Goal: Transaction & Acquisition: Purchase product/service

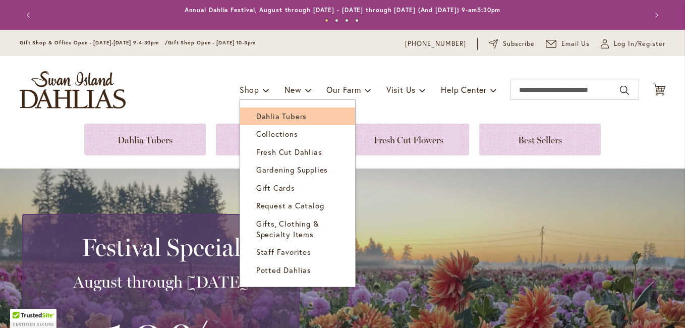
click at [271, 117] on span "Dahlia Tubers" at bounding box center [281, 116] width 50 height 10
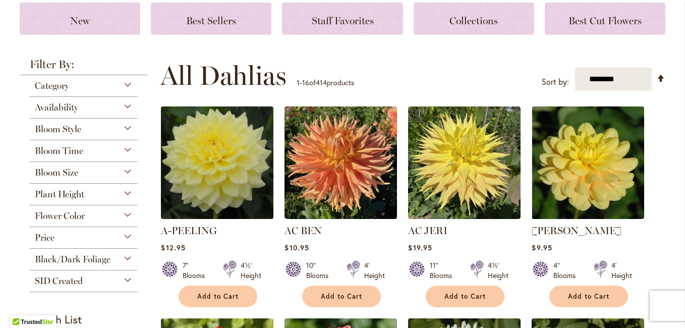
scroll to position [151, 0]
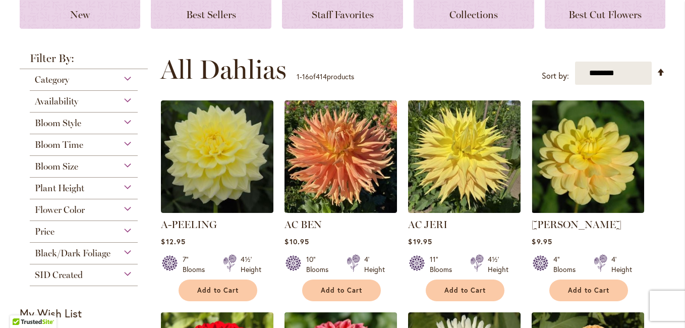
click at [123, 187] on div "Plant Height" at bounding box center [84, 186] width 108 height 16
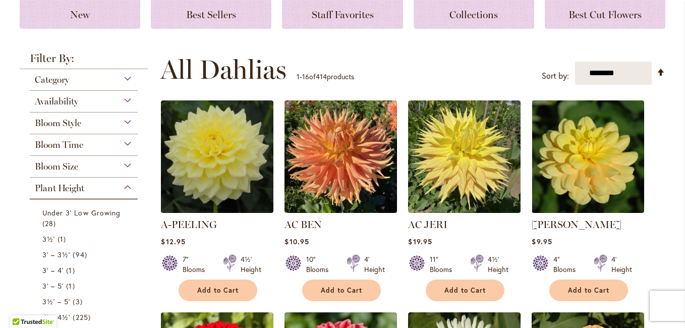
scroll to position [329, 0]
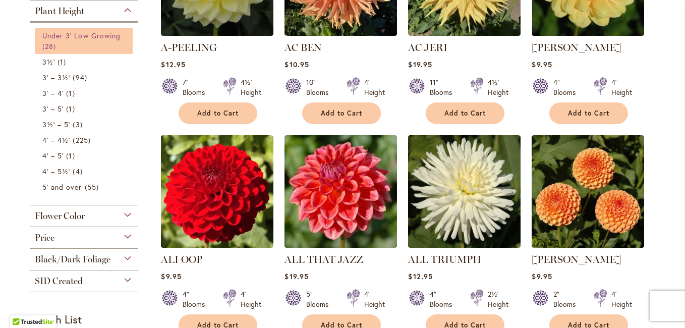
click at [85, 37] on span "Under 3' Low Growing" at bounding box center [81, 36] width 78 height 10
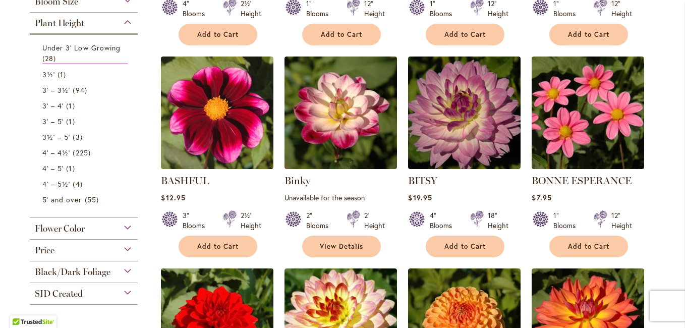
scroll to position [404, 0]
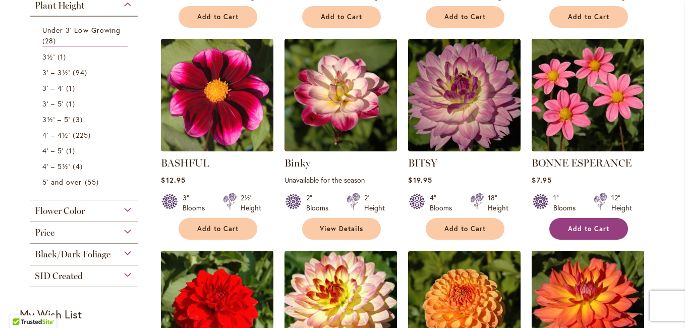
click at [582, 226] on span "Add to Cart" at bounding box center [588, 229] width 41 height 9
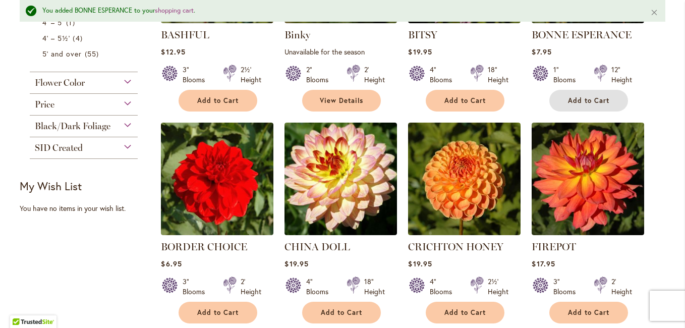
scroll to position [582, 0]
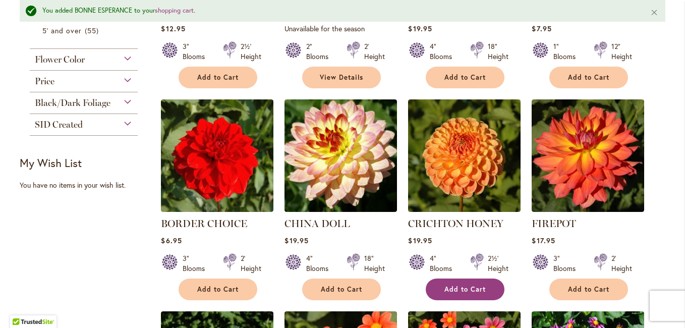
click at [459, 287] on span "Add to Cart" at bounding box center [465, 289] width 41 height 9
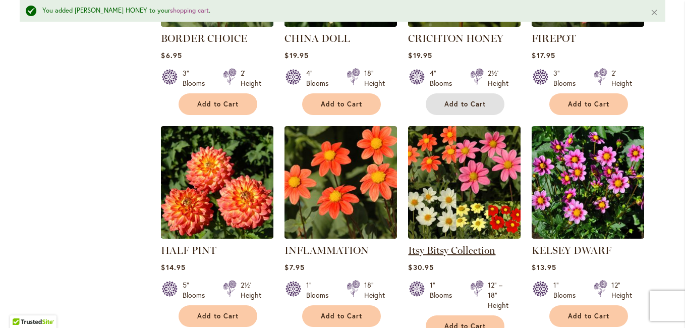
scroll to position [784, 0]
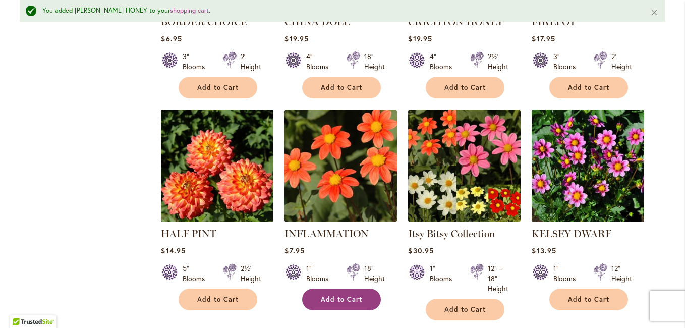
click at [351, 295] on span "Add to Cart" at bounding box center [341, 299] width 41 height 9
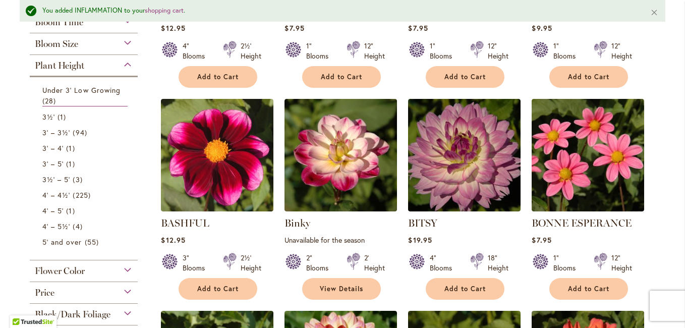
scroll to position [380, 0]
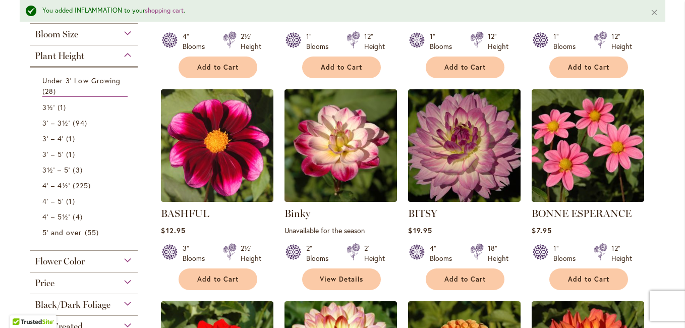
click at [124, 55] on div "Plant Height" at bounding box center [84, 53] width 108 height 16
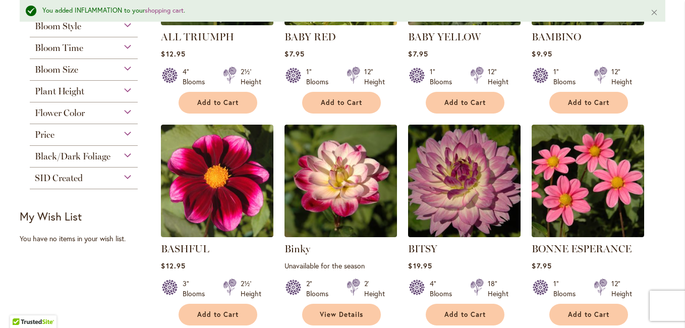
scroll to position [330, 0]
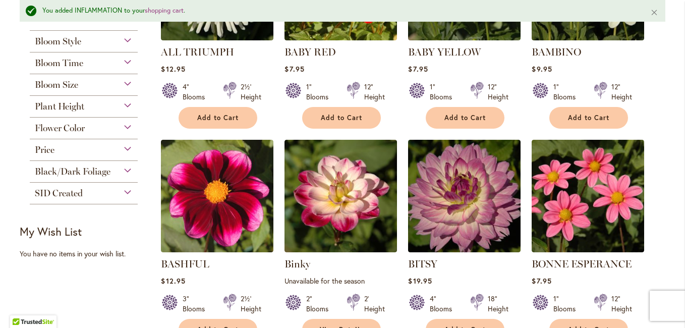
click at [122, 81] on div "Bloom Size" at bounding box center [84, 82] width 108 height 16
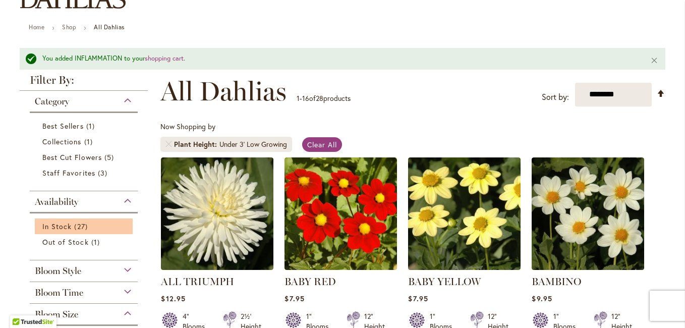
scroll to position [77, 0]
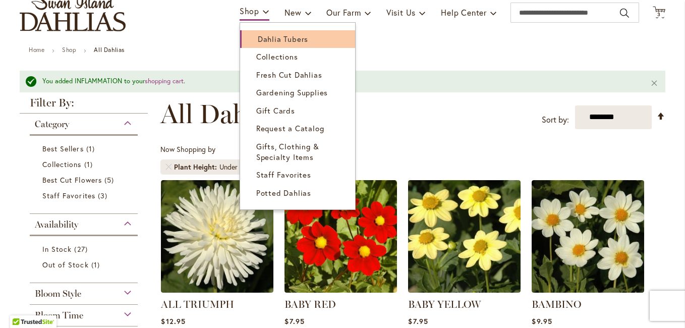
click at [266, 40] on span "Dahlia Tubers" at bounding box center [283, 39] width 50 height 10
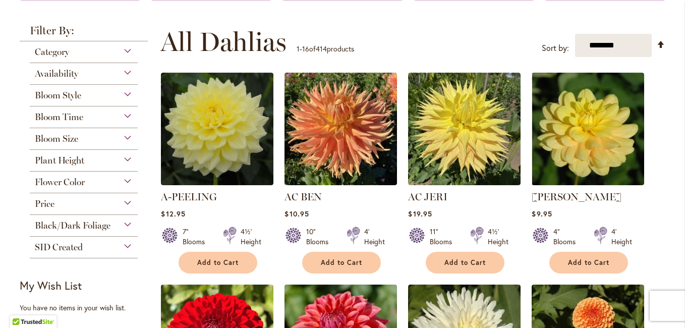
scroll to position [202, 0]
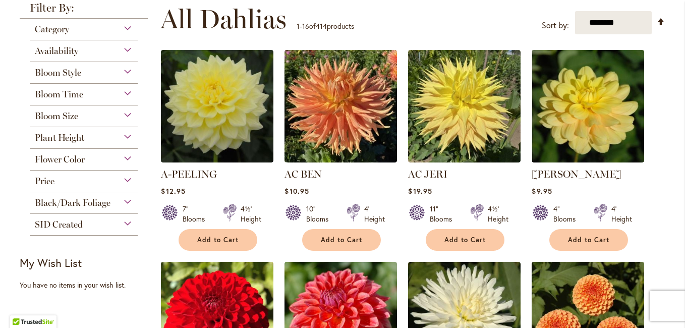
click at [126, 112] on div "Bloom Size" at bounding box center [84, 113] width 108 height 16
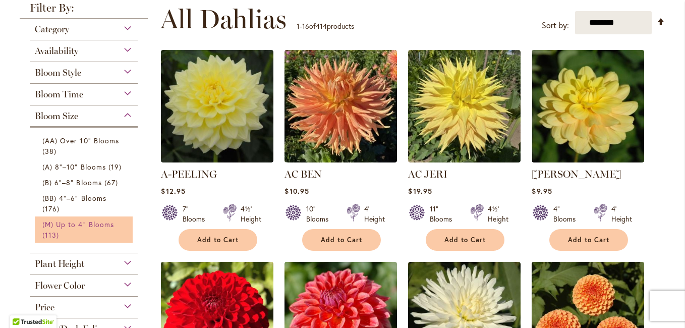
click at [84, 224] on span "(M) Up to 4" Blooms" at bounding box center [78, 225] width 72 height 10
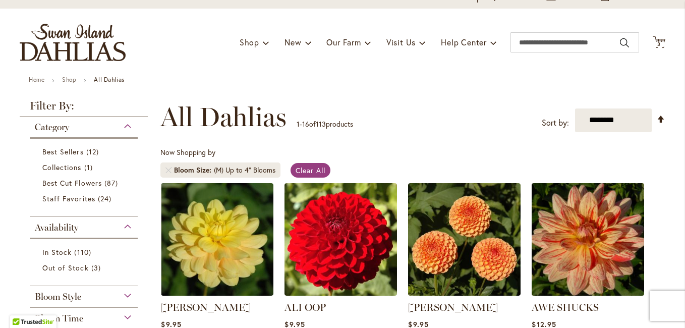
scroll to position [151, 0]
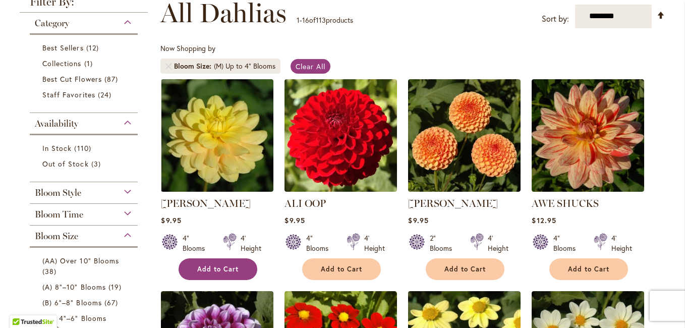
click at [224, 268] on span "Add to Cart" at bounding box center [217, 269] width 41 height 9
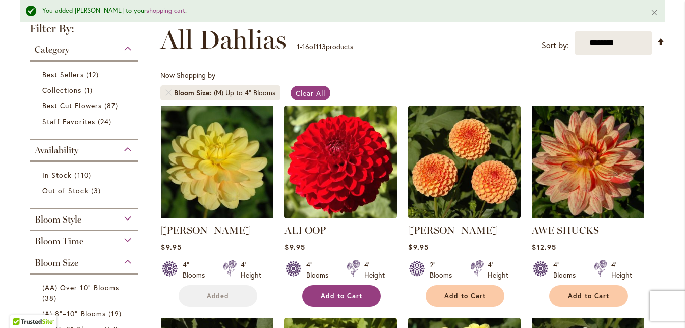
scroll to position [178, 0]
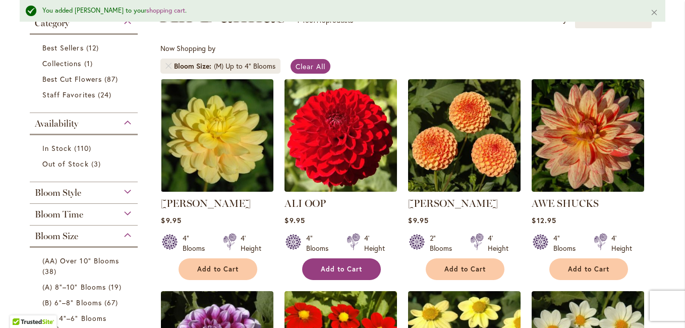
click at [342, 268] on span "Add to Cart" at bounding box center [341, 269] width 41 height 9
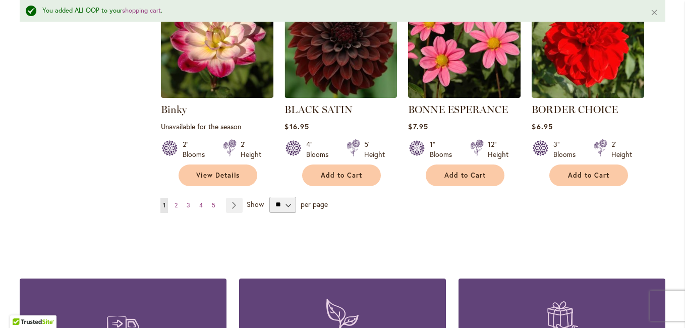
scroll to position [986, 0]
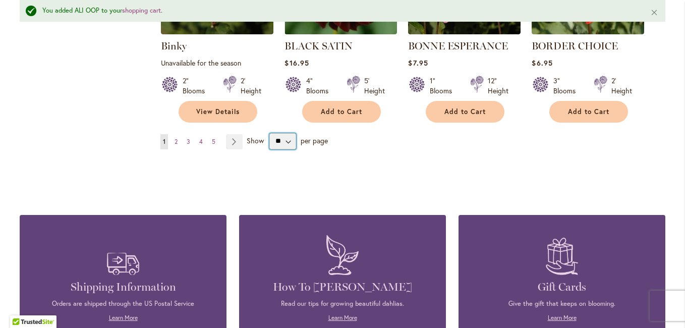
click at [285, 133] on select "** ** ** **" at bounding box center [282, 141] width 27 height 16
select select "**"
click at [269, 133] on select "** ** ** **" at bounding box center [282, 141] width 27 height 16
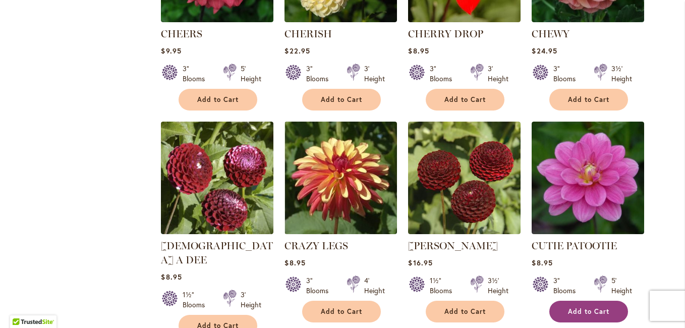
scroll to position [1412, 0]
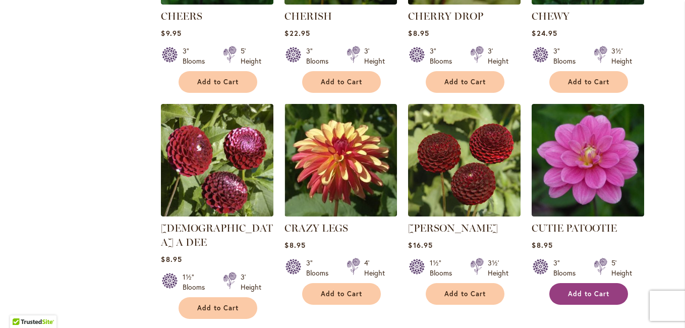
click at [580, 290] on span "Add to Cart" at bounding box center [588, 294] width 41 height 9
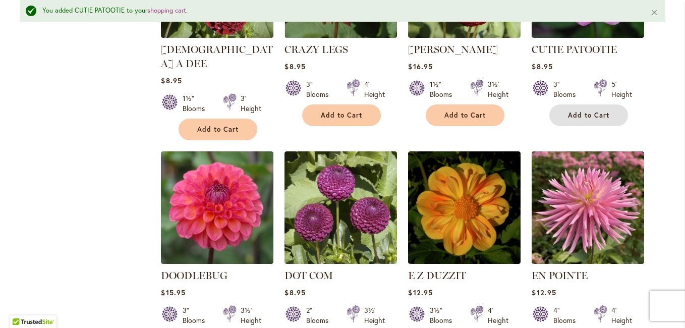
scroll to position [1641, 0]
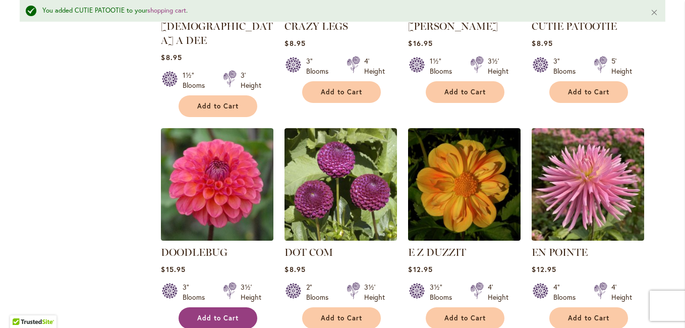
click at [227, 314] on span "Add to Cart" at bounding box center [217, 318] width 41 height 9
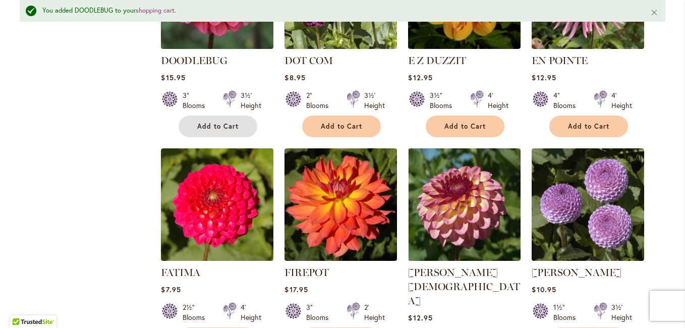
scroll to position [1893, 0]
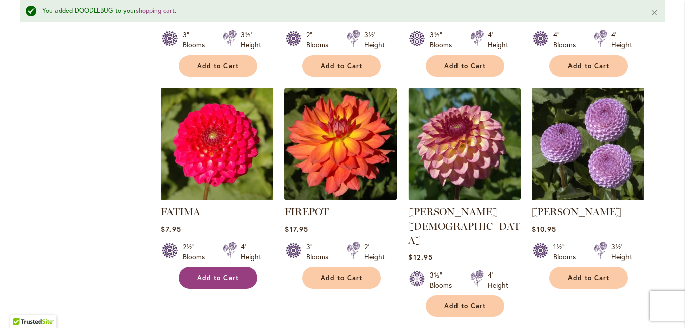
click at [217, 273] on span "Add to Cart" at bounding box center [217, 277] width 41 height 9
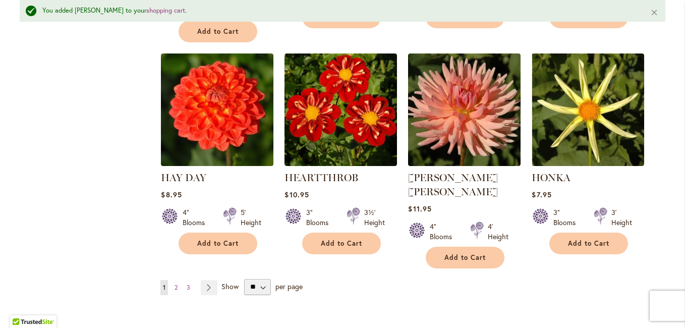
scroll to position [2600, 0]
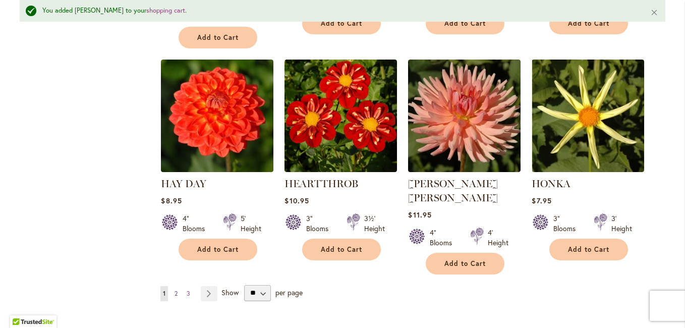
click at [175, 290] on span "2" at bounding box center [176, 294] width 3 height 8
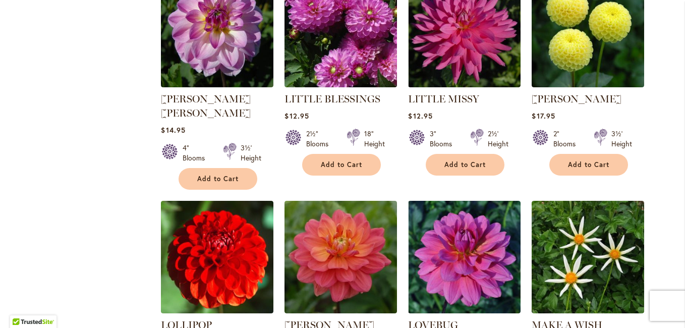
scroll to position [1211, 0]
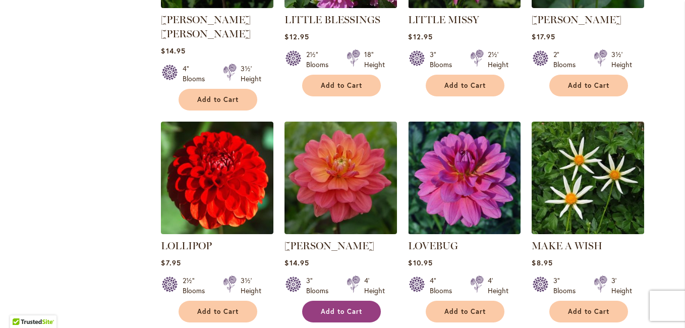
click at [332, 307] on span "Add to Cart" at bounding box center [341, 311] width 41 height 9
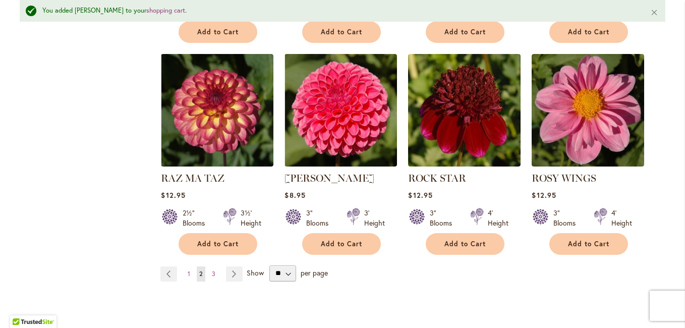
scroll to position [2651, 0]
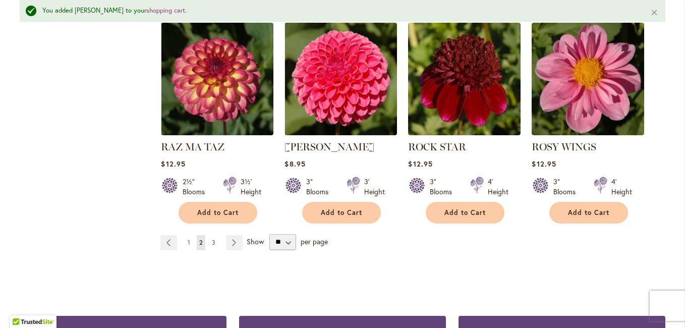
click at [212, 239] on span "3" at bounding box center [214, 243] width 4 height 8
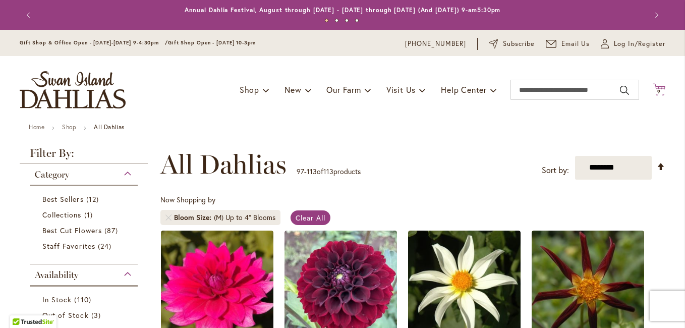
click at [658, 90] on span "9" at bounding box center [660, 91] width 4 height 7
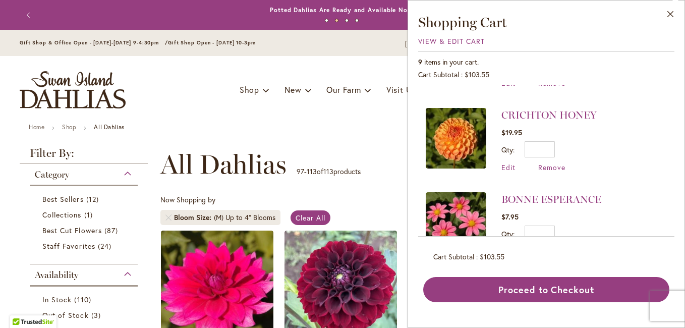
scroll to position [557, 0]
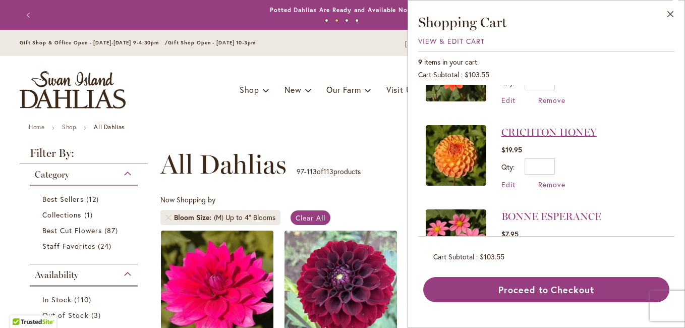
click at [522, 129] on link "CRICHTON HONEY" at bounding box center [549, 132] width 95 height 12
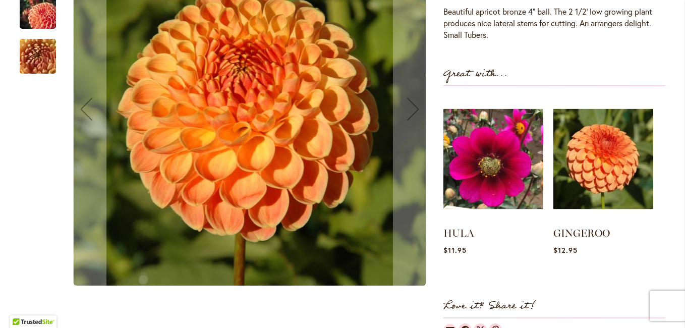
scroll to position [303, 0]
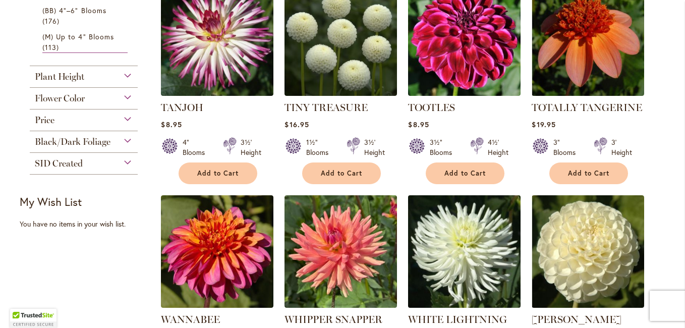
scroll to position [611, 0]
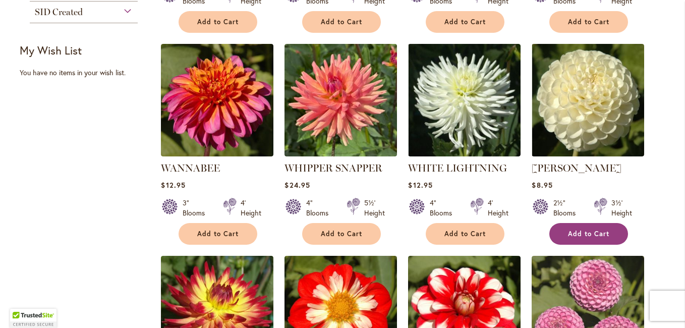
click at [581, 230] on span "Add to Cart" at bounding box center [588, 234] width 41 height 9
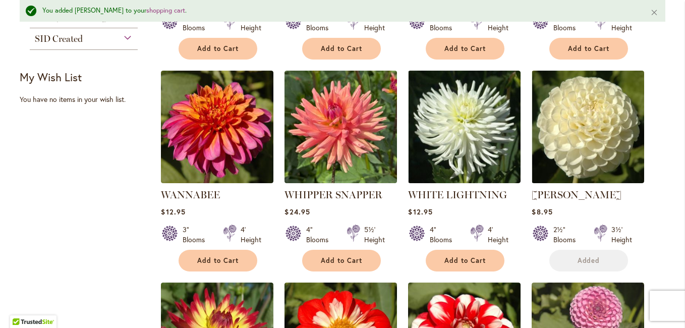
scroll to position [637, 0]
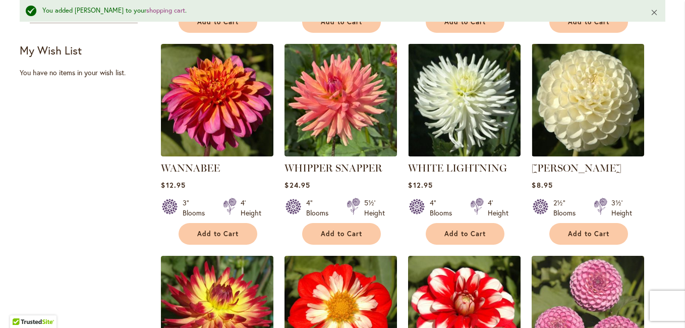
click at [650, 12] on button "Close" at bounding box center [655, 12] width 22 height 24
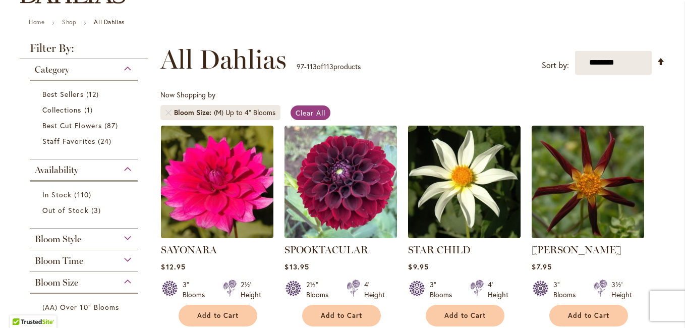
scroll to position [0, 0]
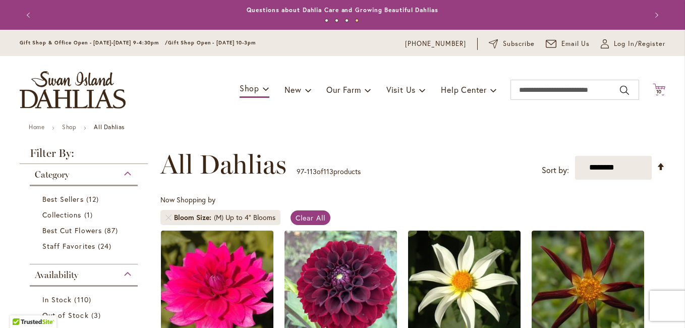
click at [656, 89] on span "10" at bounding box center [659, 91] width 6 height 7
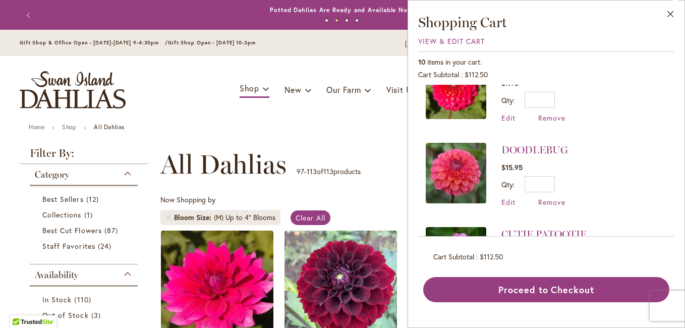
scroll to position [202, 0]
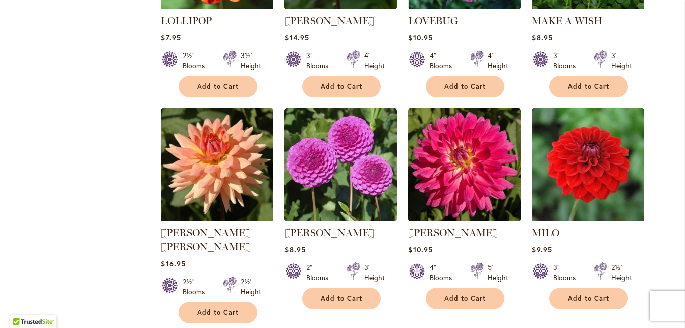
scroll to position [1463, 0]
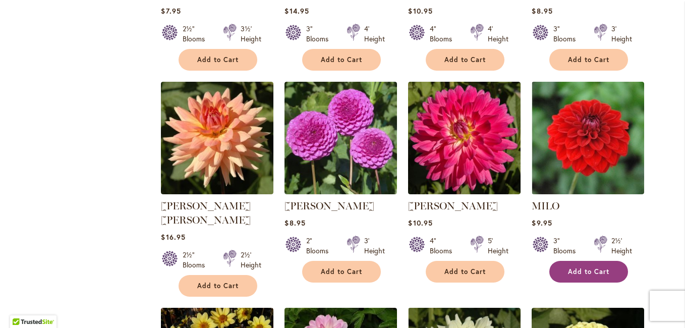
click at [587, 267] on span "Add to Cart" at bounding box center [588, 271] width 41 height 9
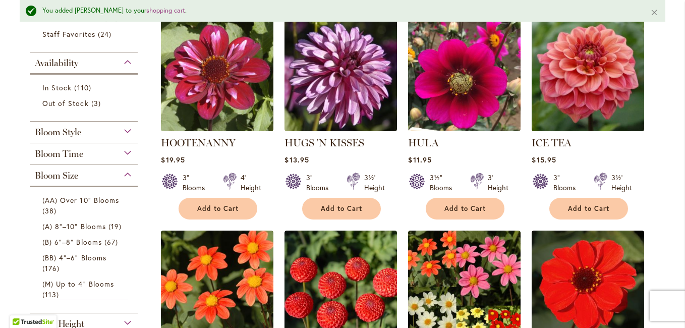
scroll to position [0, 0]
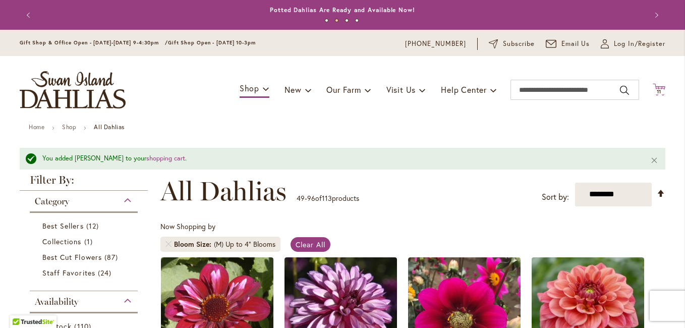
click at [657, 90] on span "11" at bounding box center [659, 91] width 5 height 7
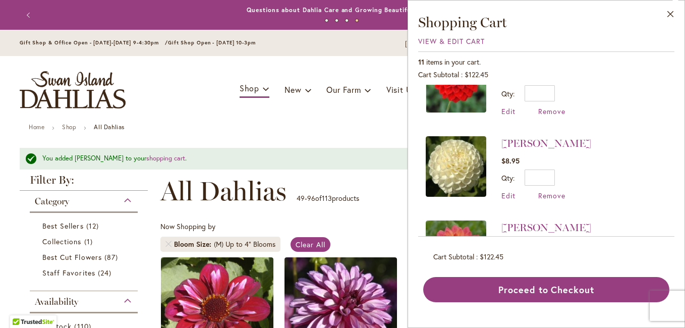
scroll to position [44, 0]
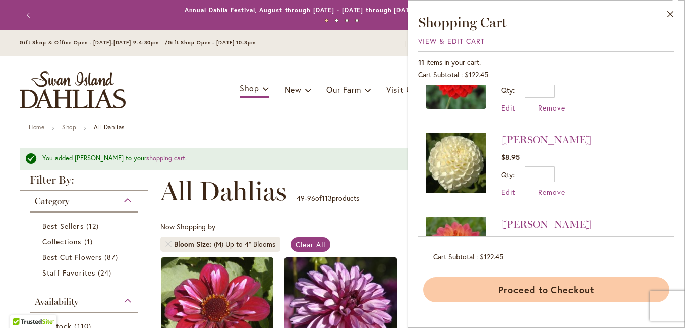
click at [536, 287] on button "Proceed to Checkout" at bounding box center [546, 289] width 246 height 25
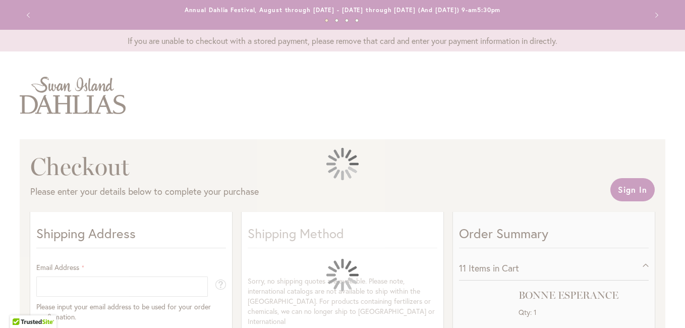
select select "**"
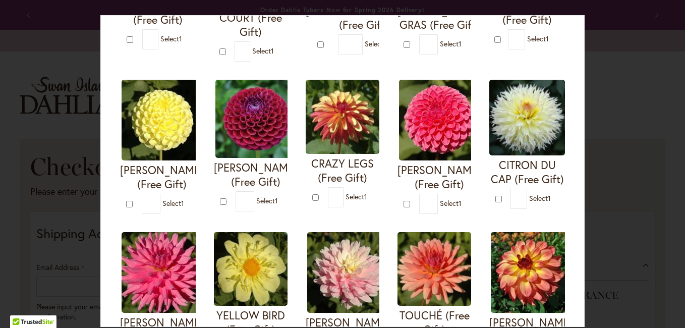
scroll to position [202, 0]
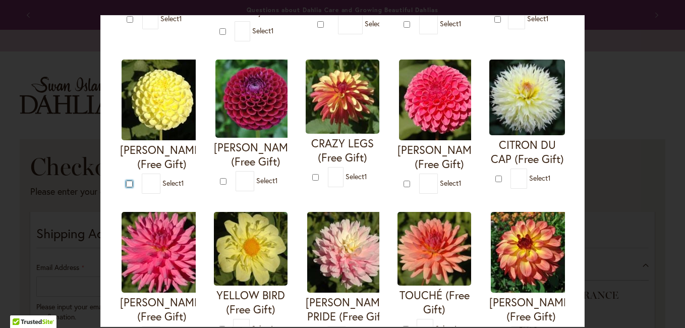
type input "*"
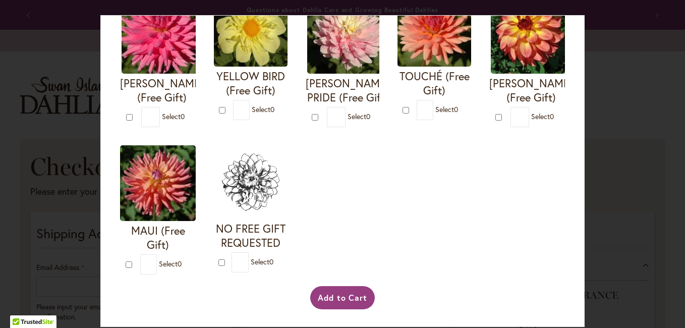
scroll to position [572, 0]
click at [348, 299] on button "Add to Cart" at bounding box center [342, 297] width 65 height 23
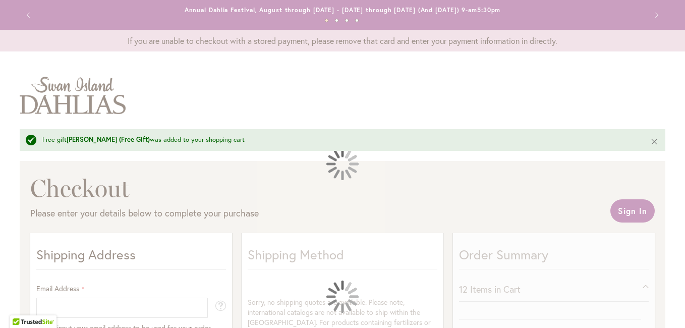
select select "**"
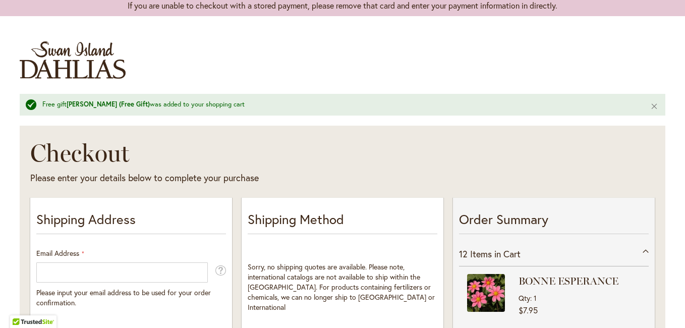
scroll to position [101, 0]
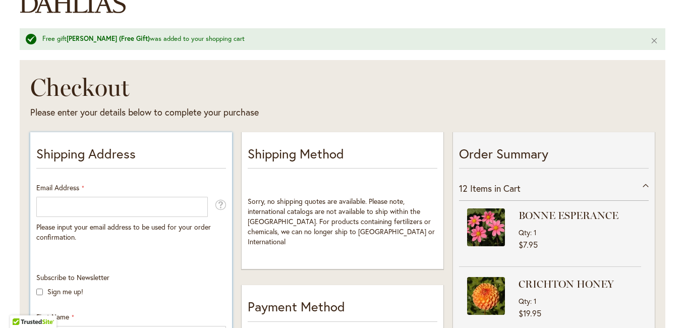
click at [90, 183] on div "Email Address Please input your email address to be used for your order confirm…" at bounding box center [131, 213] width 190 height 60
click at [71, 204] on input "Email Address" at bounding box center [122, 207] width 172 height 20
type input "**********"
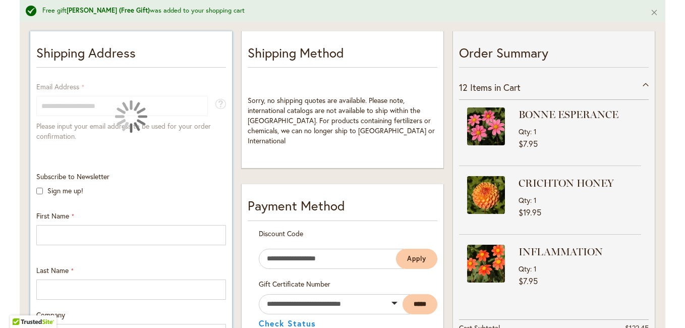
scroll to position [252, 0]
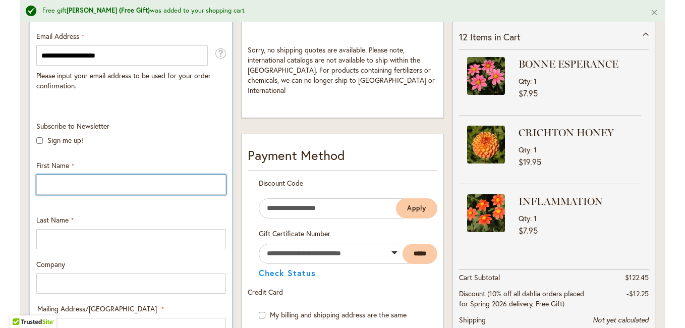
click at [53, 187] on input "First Name" at bounding box center [131, 185] width 190 height 20
type input "*****"
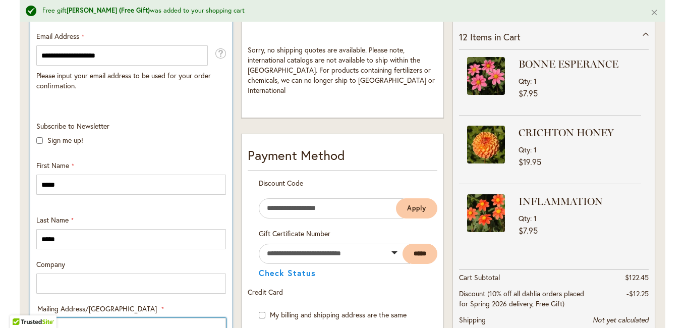
type input "**********"
select select "**"
type input "*********"
type input "*****"
type input "**********"
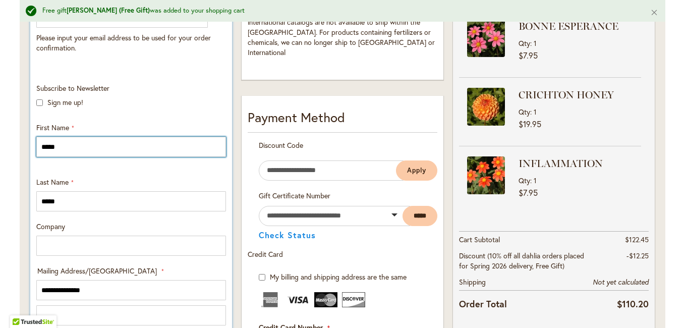
scroll to position [353, 0]
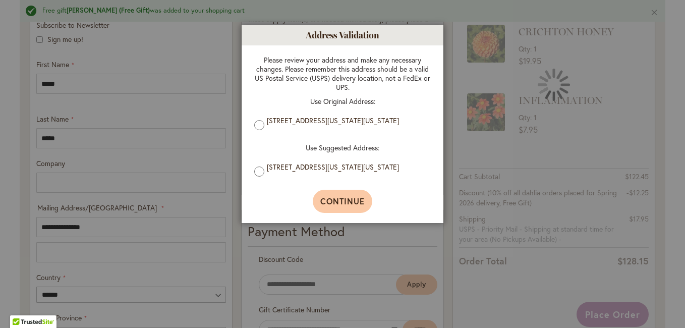
click at [335, 205] on span "Continue" at bounding box center [342, 201] width 45 height 11
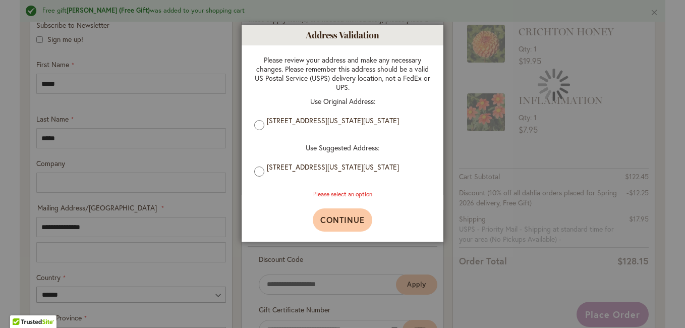
click at [341, 222] on span "Continue" at bounding box center [342, 219] width 45 height 11
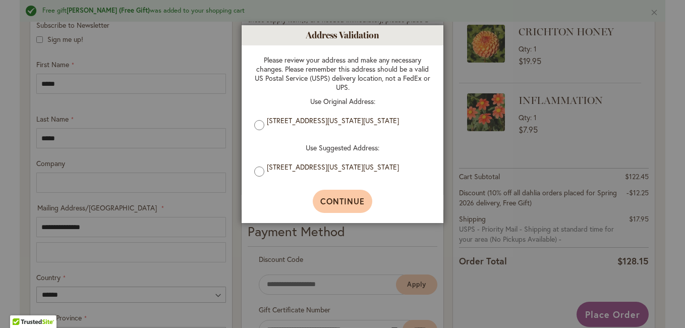
click at [342, 202] on span "Continue" at bounding box center [342, 201] width 45 height 11
type input "**********"
type input "*********"
type input "**********"
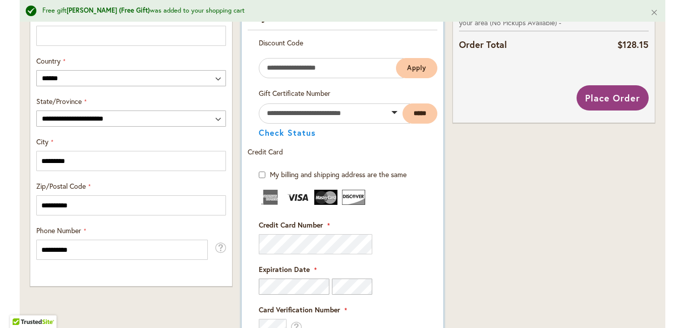
scroll to position [555, 0]
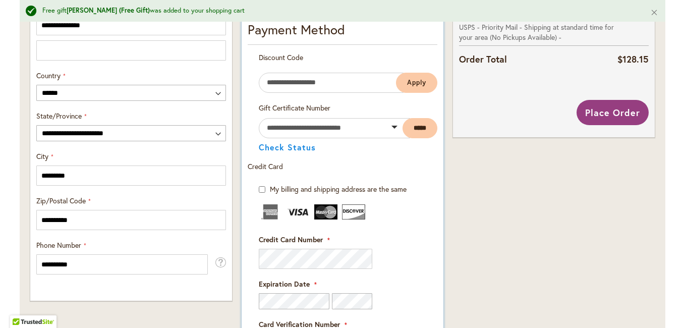
click at [265, 212] on img at bounding box center [270, 211] width 23 height 15
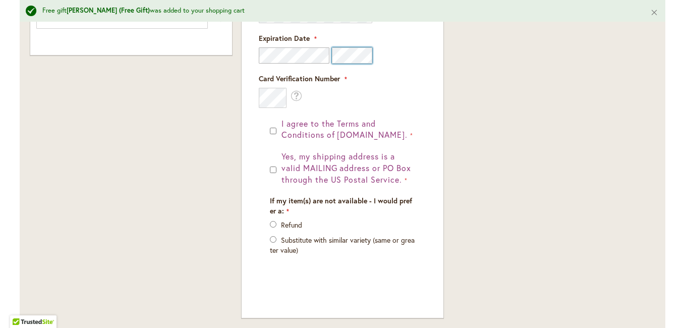
scroll to position [807, 0]
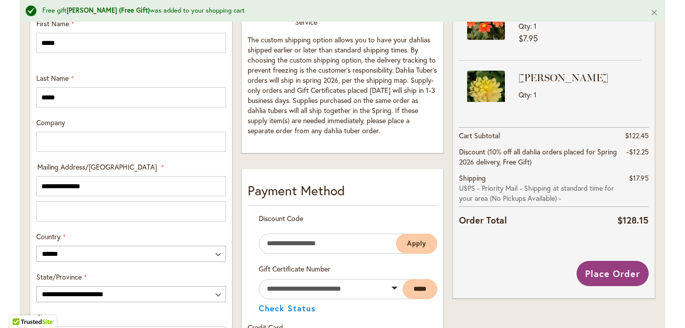
scroll to position [419, 0]
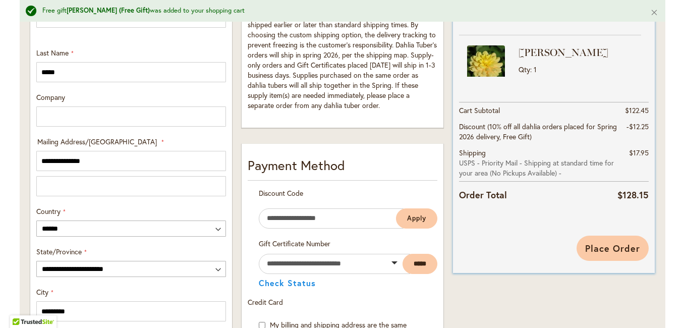
click at [617, 248] on span "Place Order" at bounding box center [612, 248] width 55 height 12
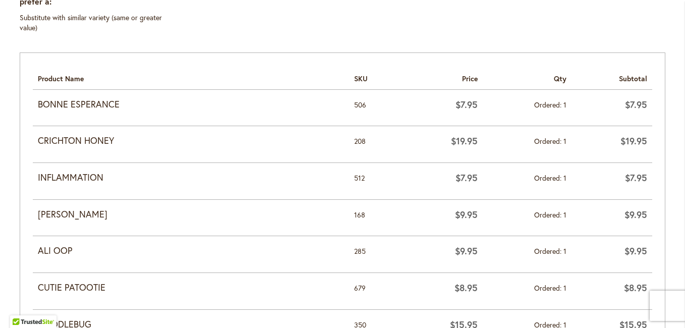
scroll to position [454, 0]
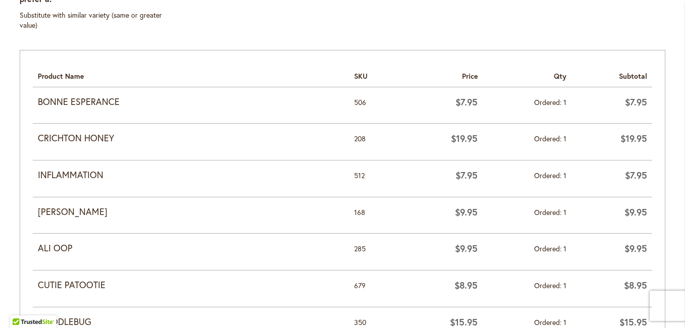
click at [33, 72] on th "Product Name" at bounding box center [191, 75] width 316 height 24
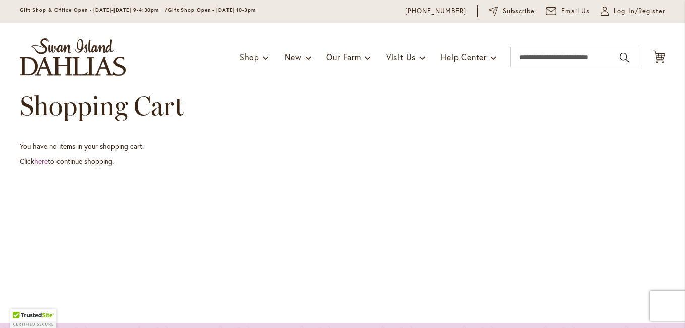
scroll to position [50, 0]
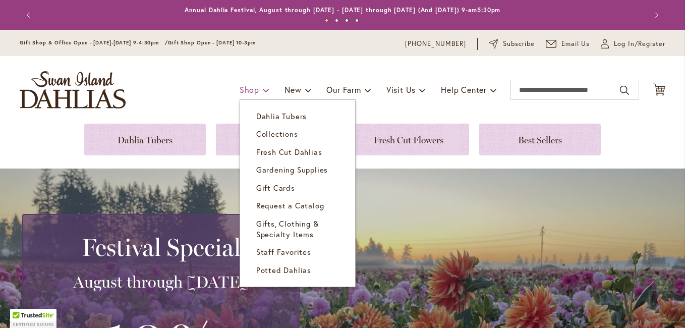
click at [263, 90] on span at bounding box center [266, 90] width 7 height 16
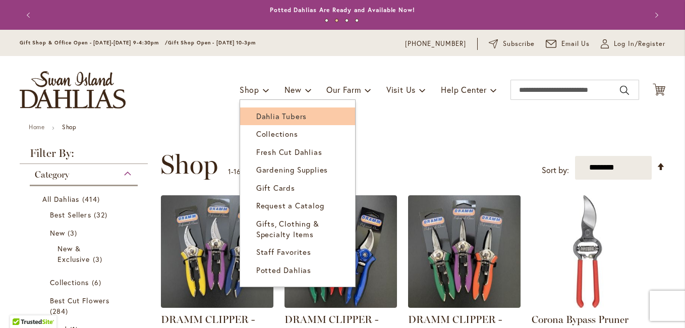
click at [269, 116] on span "Dahlia Tubers" at bounding box center [281, 116] width 50 height 10
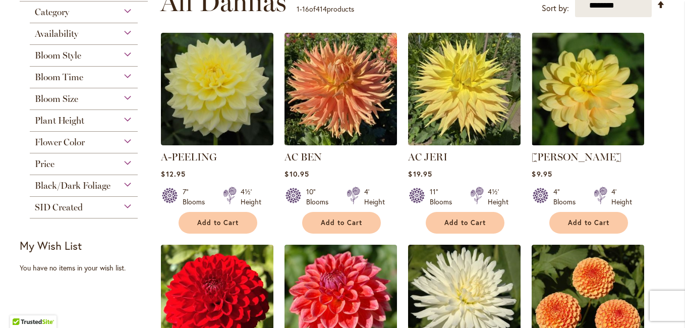
scroll to position [202, 0]
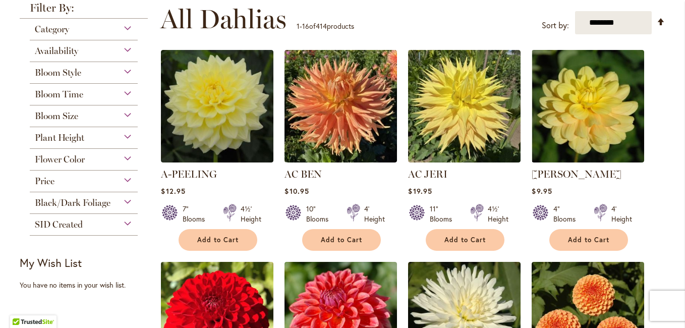
click at [124, 111] on div "Bloom Size" at bounding box center [84, 113] width 108 height 16
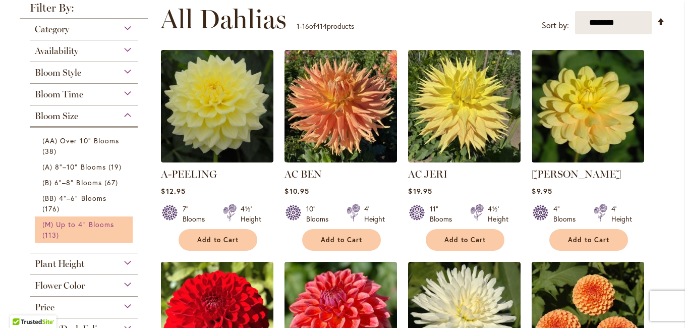
click at [90, 223] on span "(M) Up to 4" Blooms" at bounding box center [78, 225] width 72 height 10
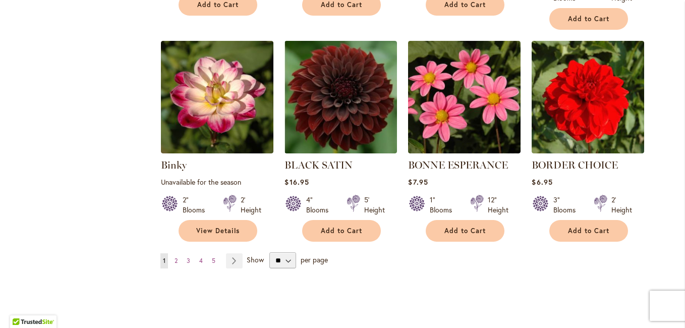
scroll to position [858, 0]
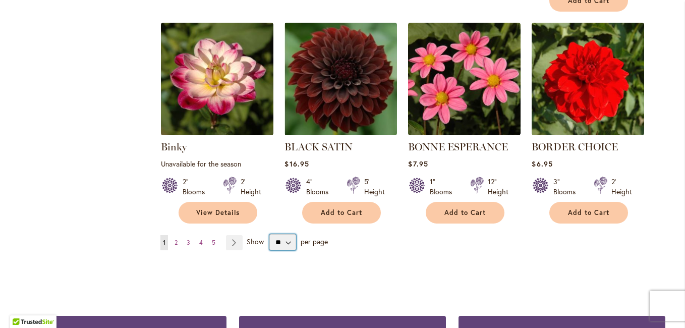
click at [285, 234] on select "** ** ** **" at bounding box center [282, 242] width 27 height 16
select select "**"
click at [269, 234] on select "** ** ** **" at bounding box center [282, 242] width 27 height 16
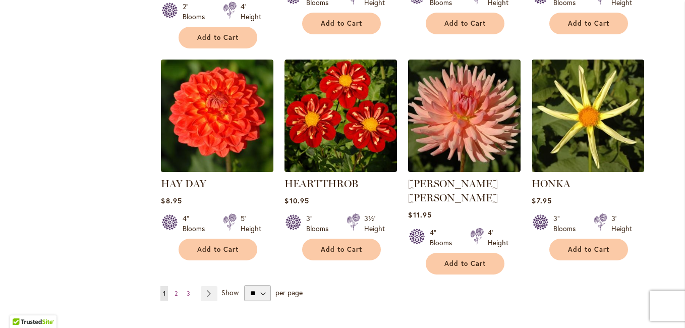
scroll to position [2574, 0]
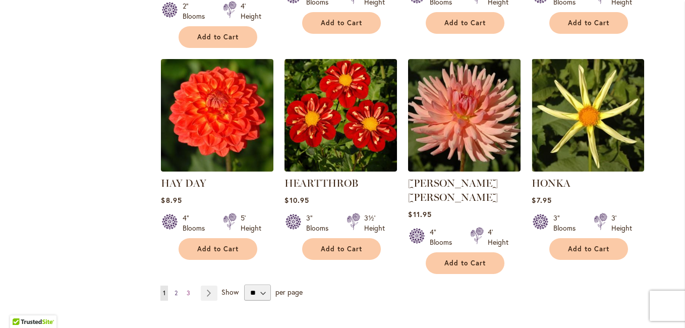
click at [175, 289] on span "2" at bounding box center [176, 293] width 3 height 8
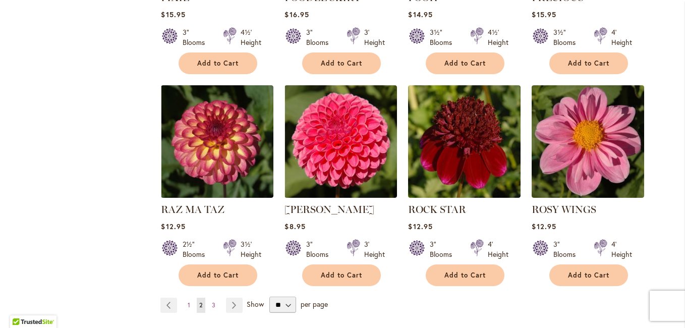
scroll to position [2574, 0]
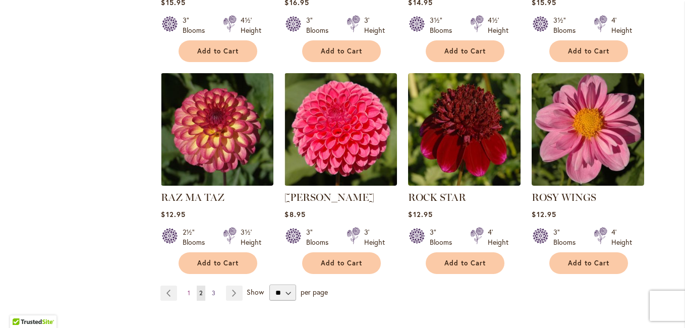
click at [212, 289] on span "3" at bounding box center [214, 293] width 4 height 8
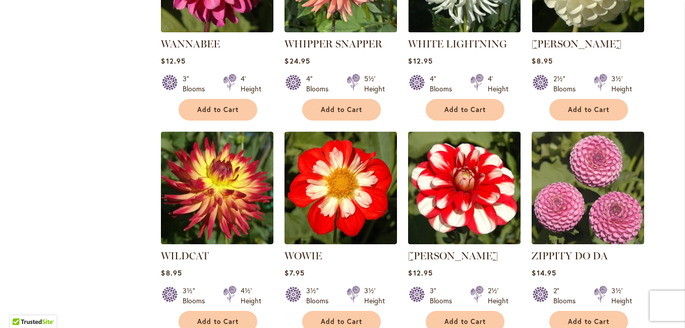
scroll to position [1262, 0]
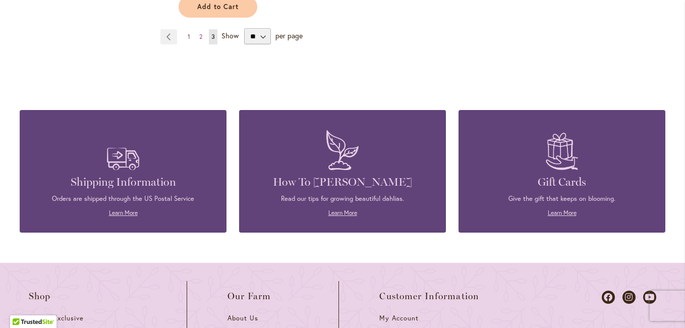
click at [188, 34] on span "1" at bounding box center [189, 37] width 3 height 8
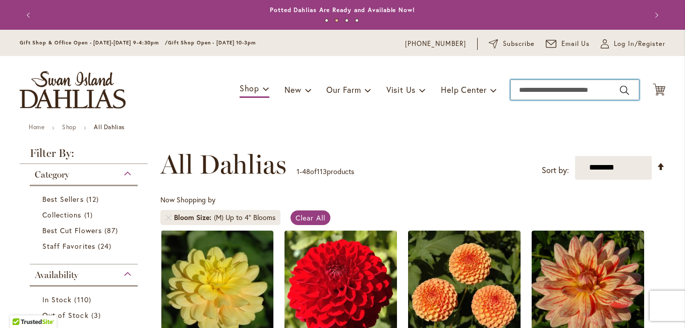
click at [535, 88] on input "Search" at bounding box center [575, 90] width 129 height 20
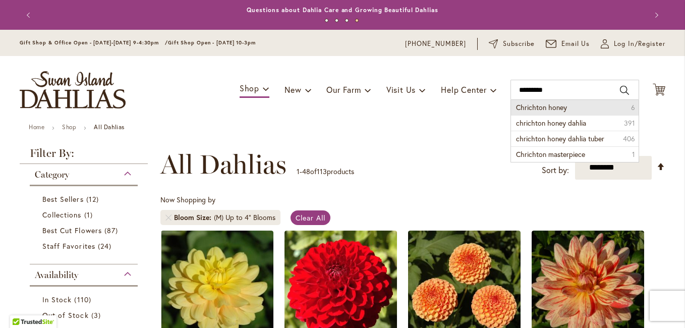
click at [530, 105] on span "Chrichton honey" at bounding box center [541, 107] width 51 height 10
type input "**********"
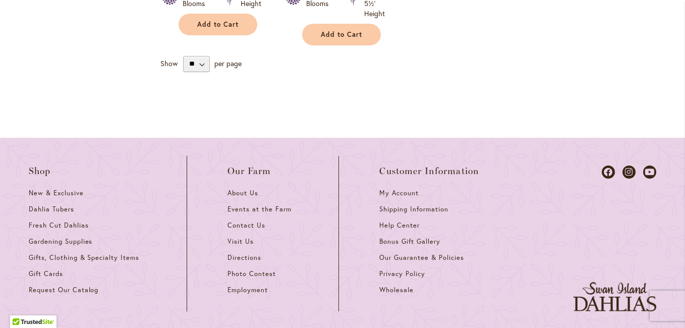
scroll to position [706, 0]
